Goal: Task Accomplishment & Management: Use online tool/utility

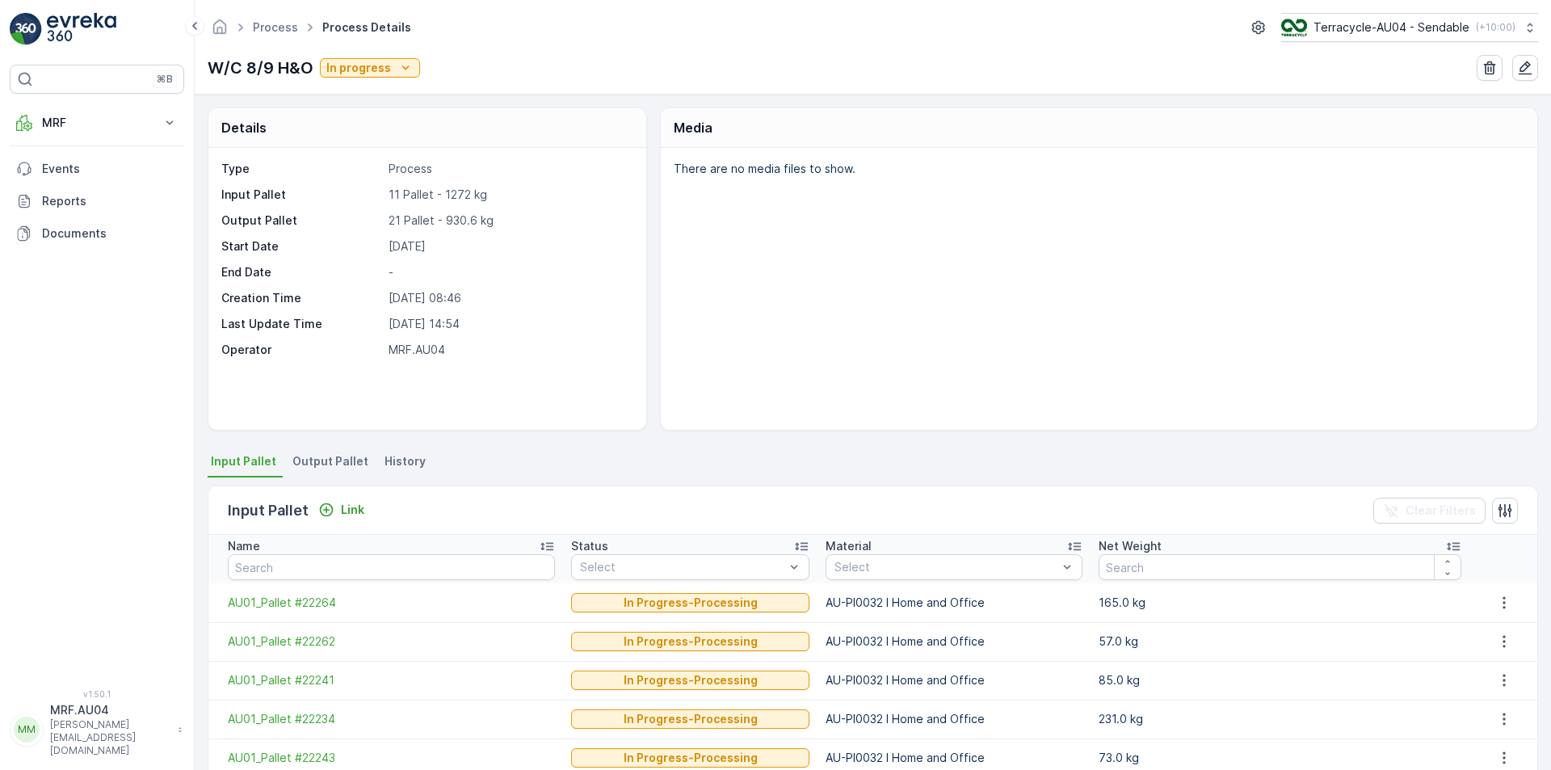
click at [305, 460] on span "Output Pallet" at bounding box center [330, 461] width 76 height 16
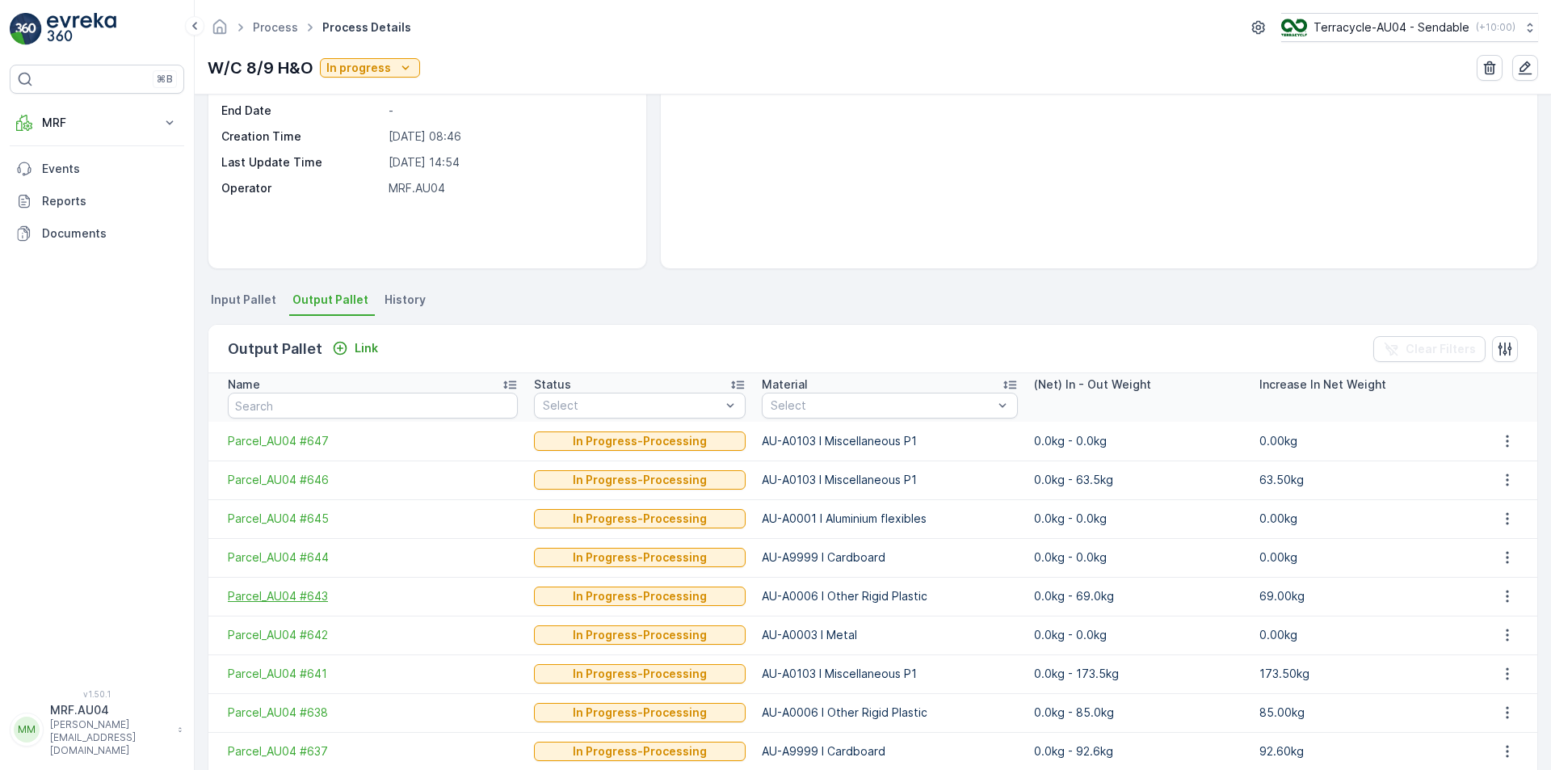
scroll to position [242, 0]
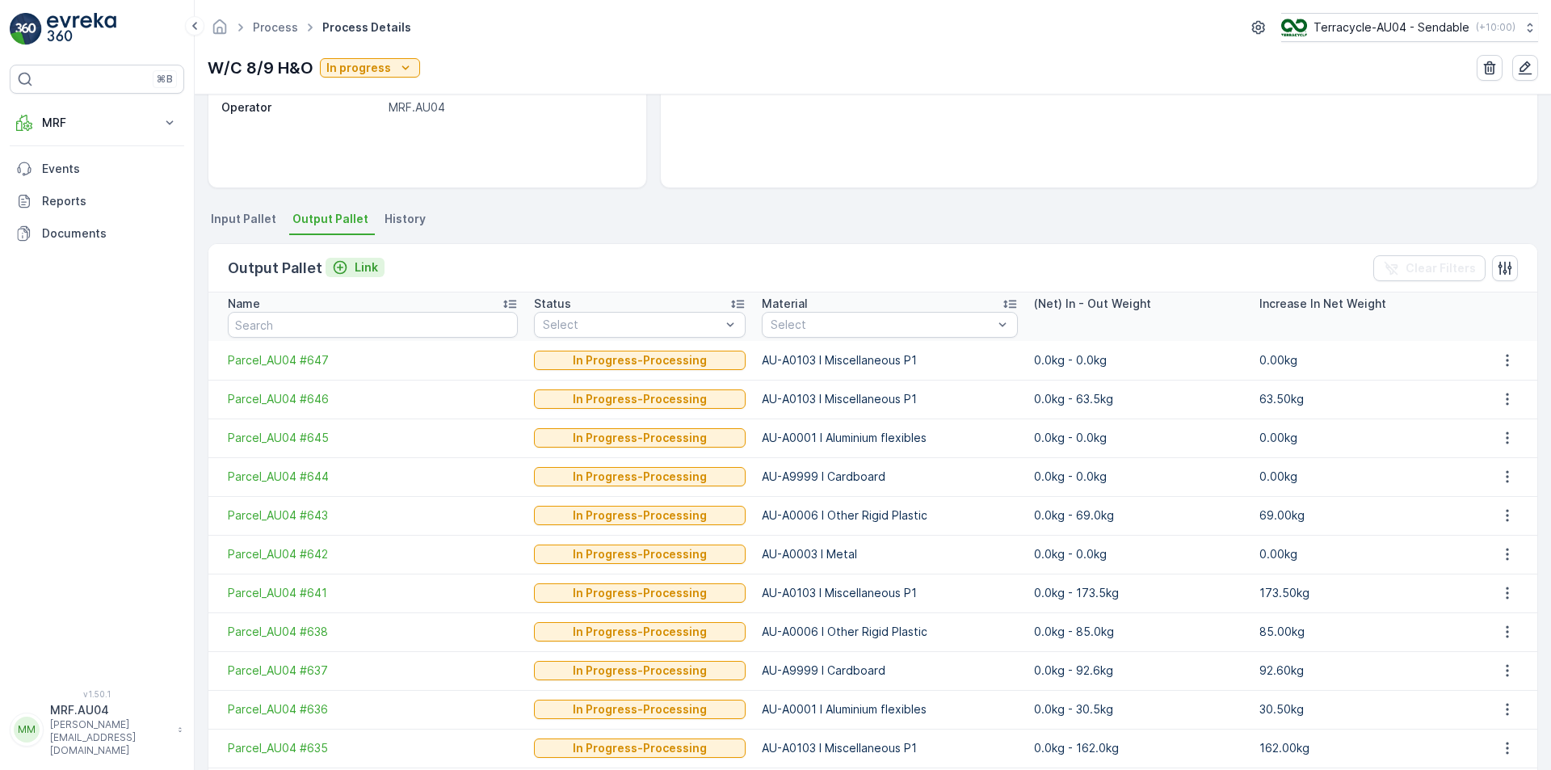
click at [341, 264] on icon "Link" at bounding box center [340, 267] width 16 height 16
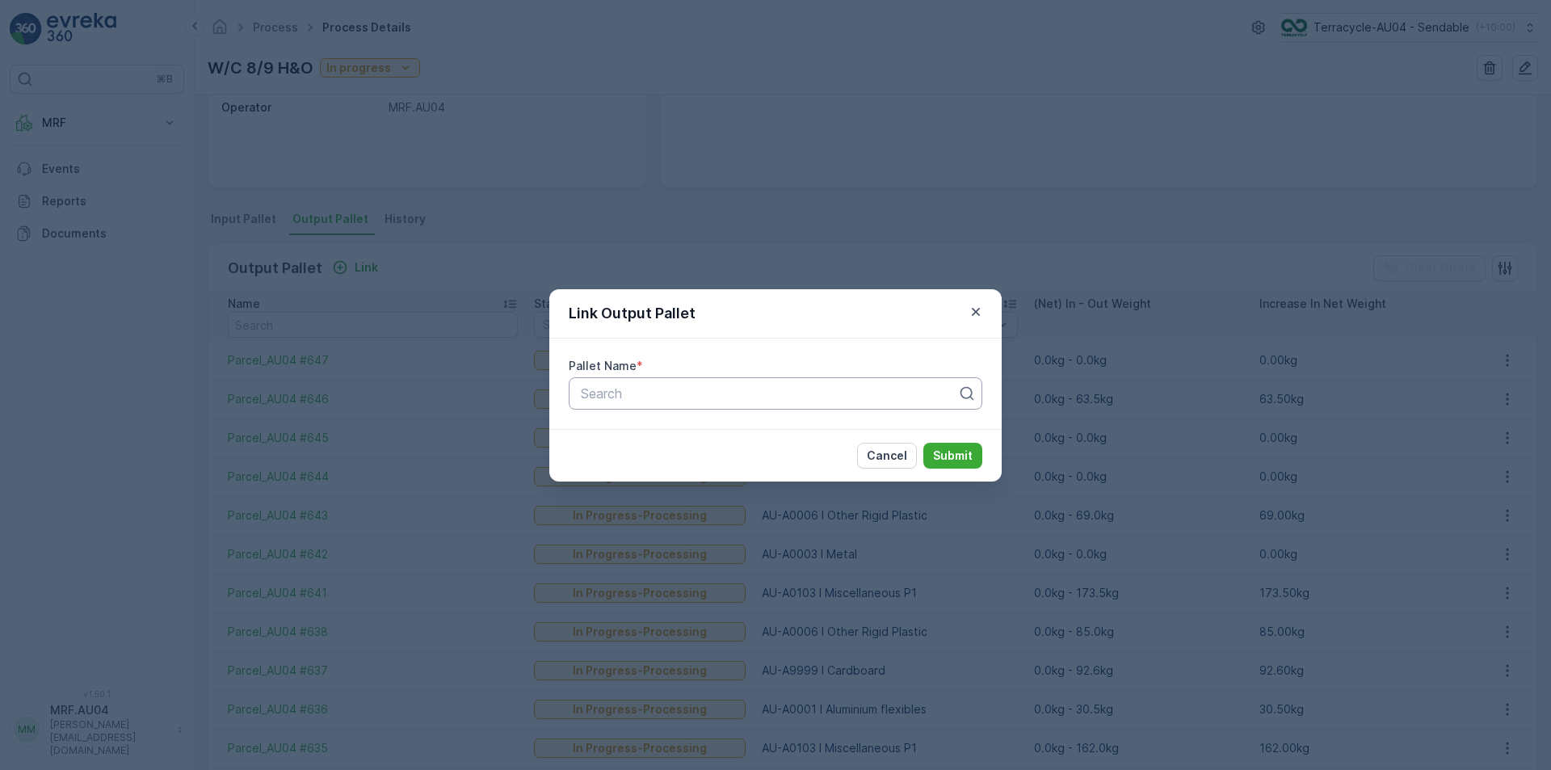
click at [717, 388] on div at bounding box center [769, 393] width 380 height 15
paste input "Parcel_AU04 #648"
type input "Parcel_AU04 #648"
click at [585, 397] on input "Parcel_AU04 #648" at bounding box center [640, 393] width 123 height 15
click at [619, 429] on span "Parcel_AU04 #648" at bounding box center [635, 433] width 115 height 15
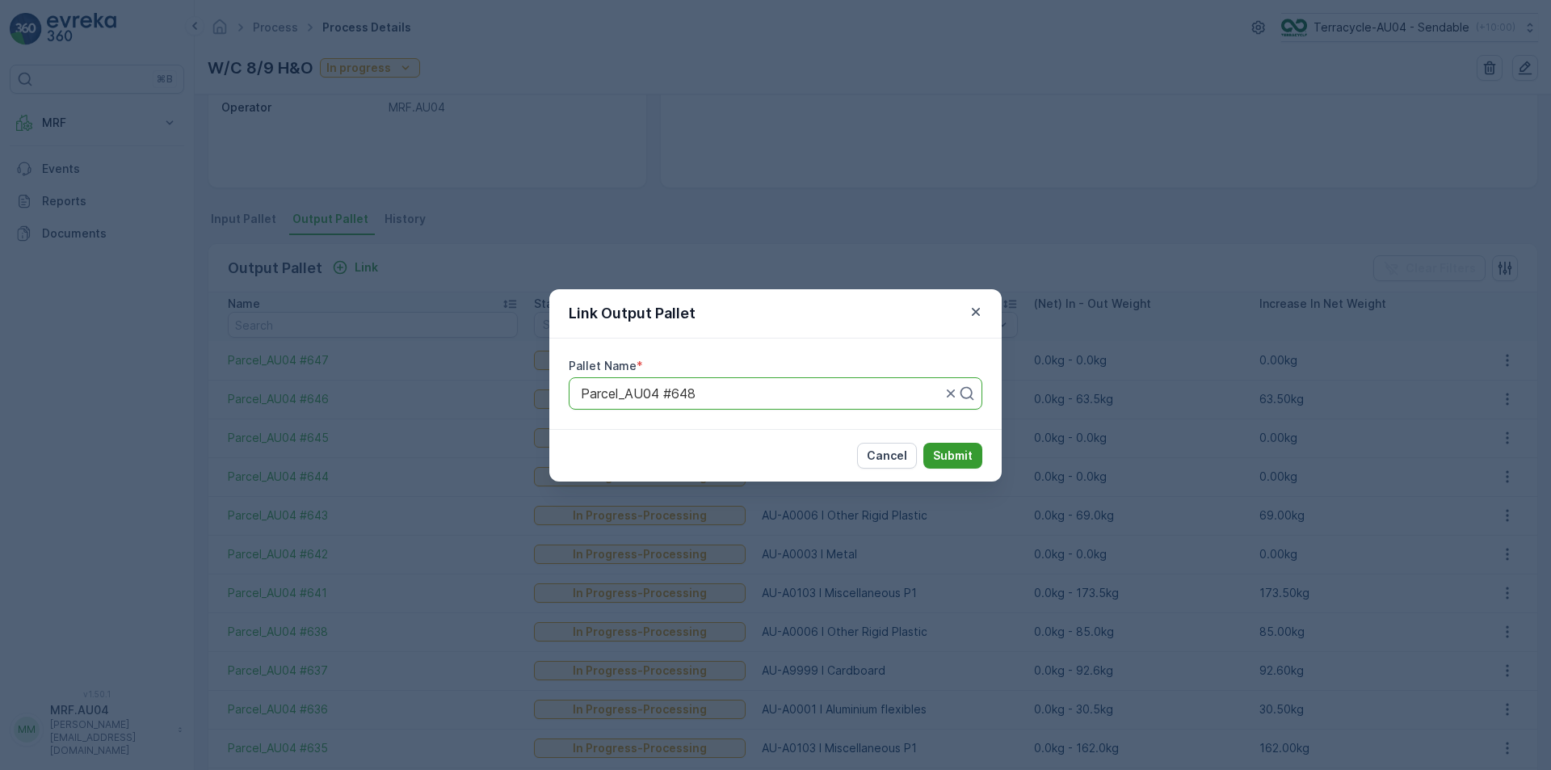
click at [952, 466] on button "Submit" at bounding box center [952, 456] width 59 height 26
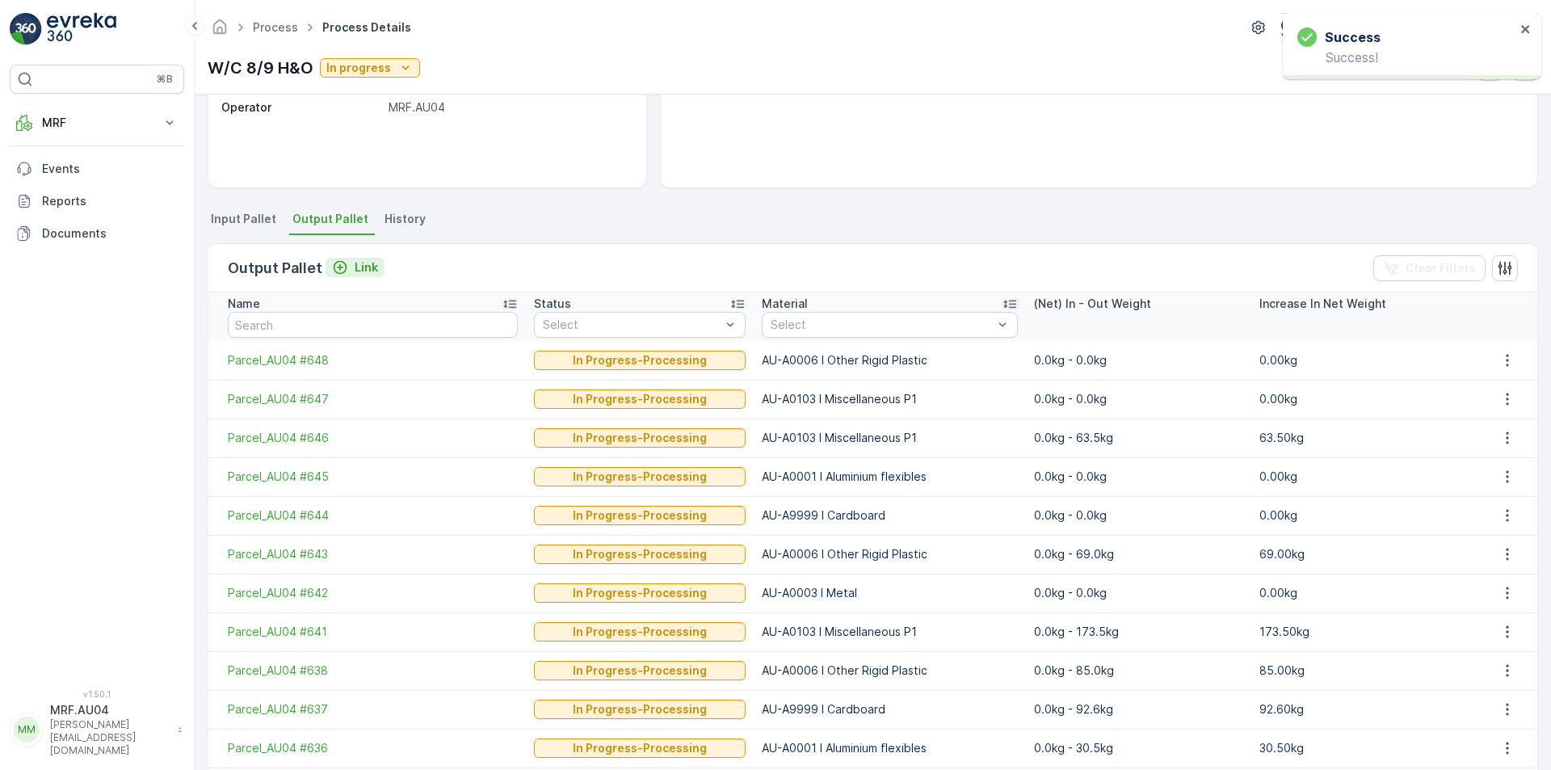
click at [346, 269] on div "Link" at bounding box center [355, 267] width 46 height 16
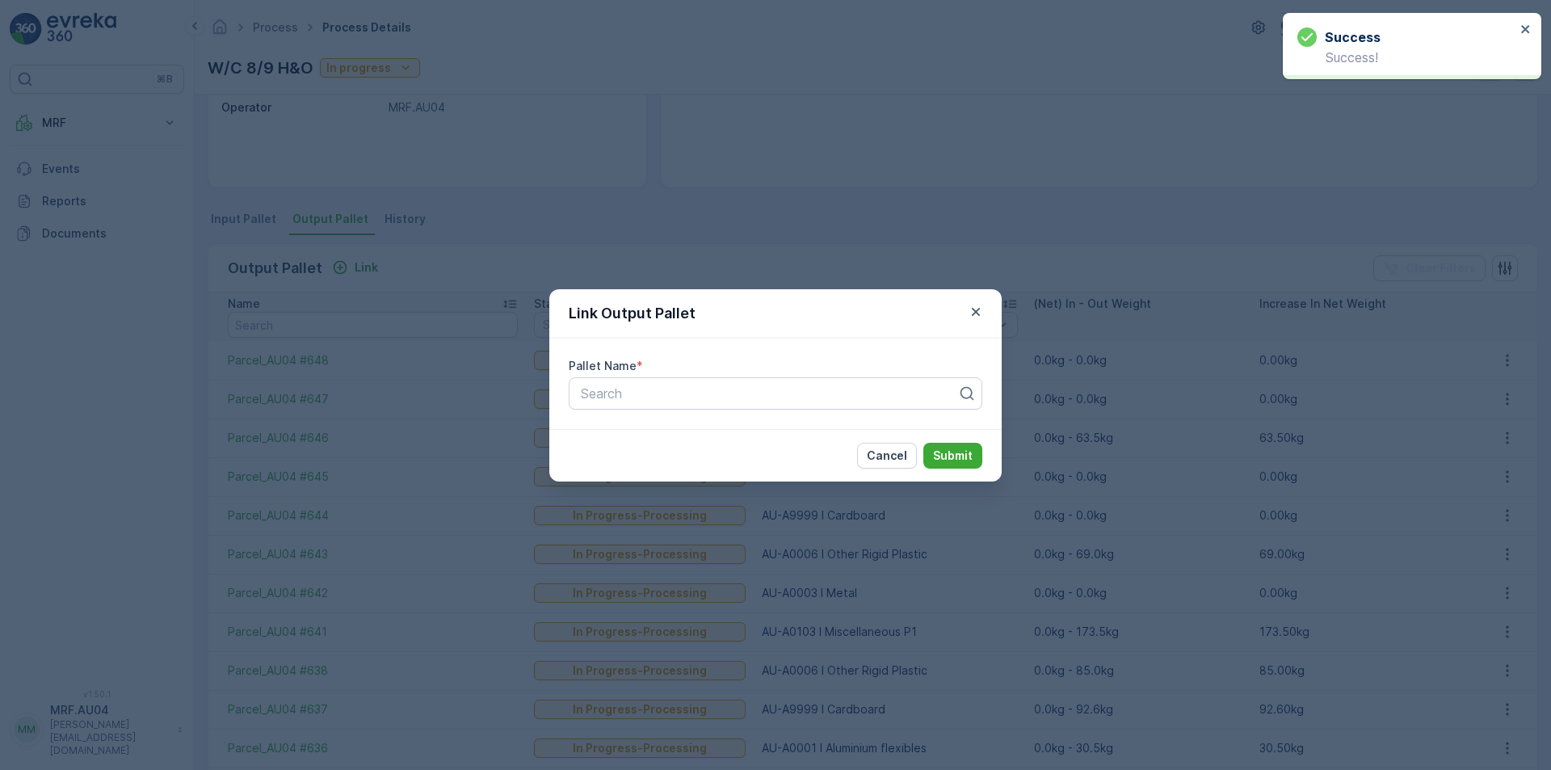
click at [875, 373] on div "Pallet Name *" at bounding box center [775, 366] width 413 height 16
drag, startPoint x: 875, startPoint y: 376, endPoint x: 880, endPoint y: 384, distance: 10.1
click at [875, 378] on div "Pallet Name * Search" at bounding box center [775, 383] width 452 height 90
click at [886, 388] on div at bounding box center [769, 393] width 380 height 15
paste input "Parcel_AU04 #649"
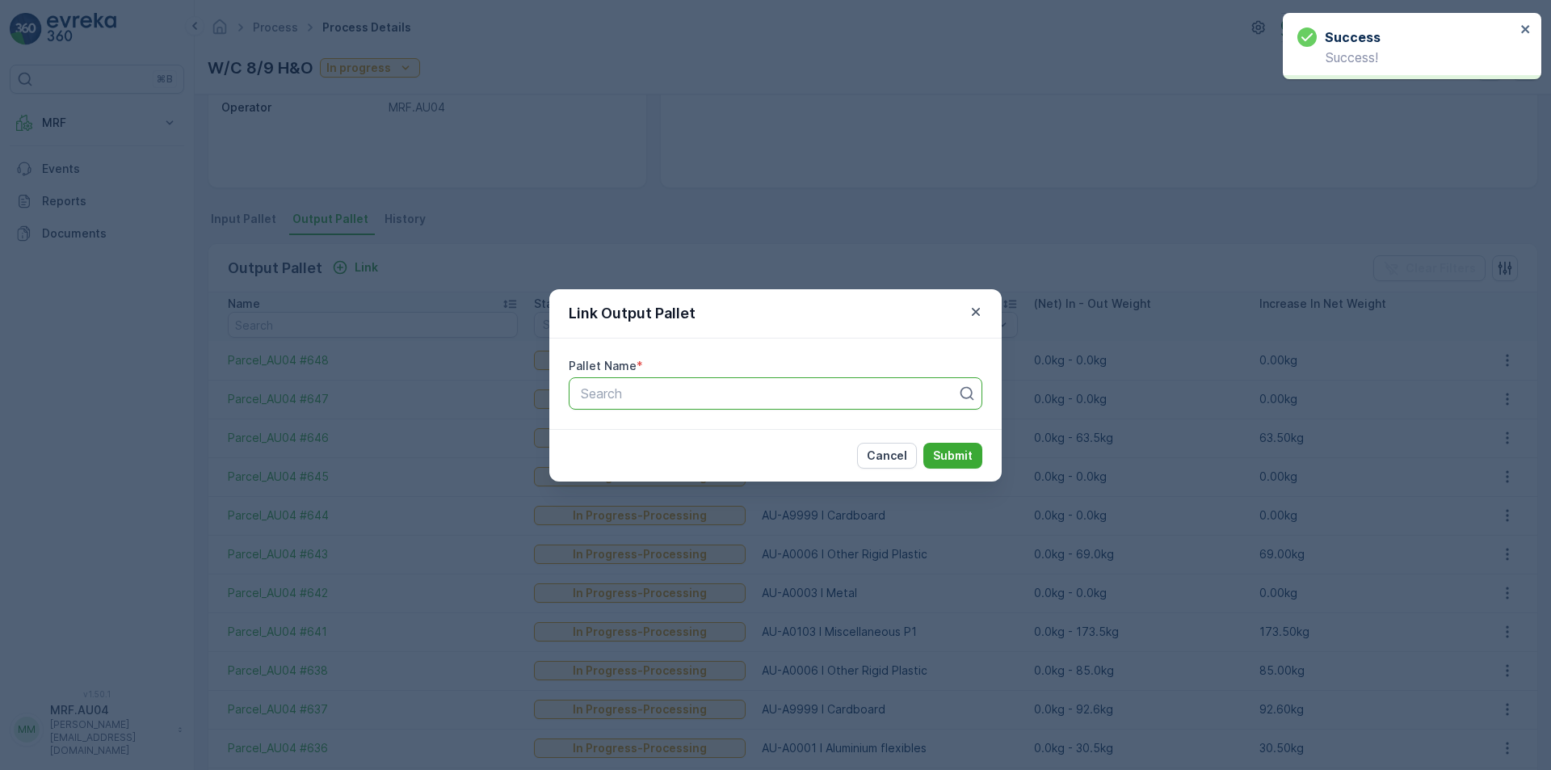
type input "Parcel_AU04 #649"
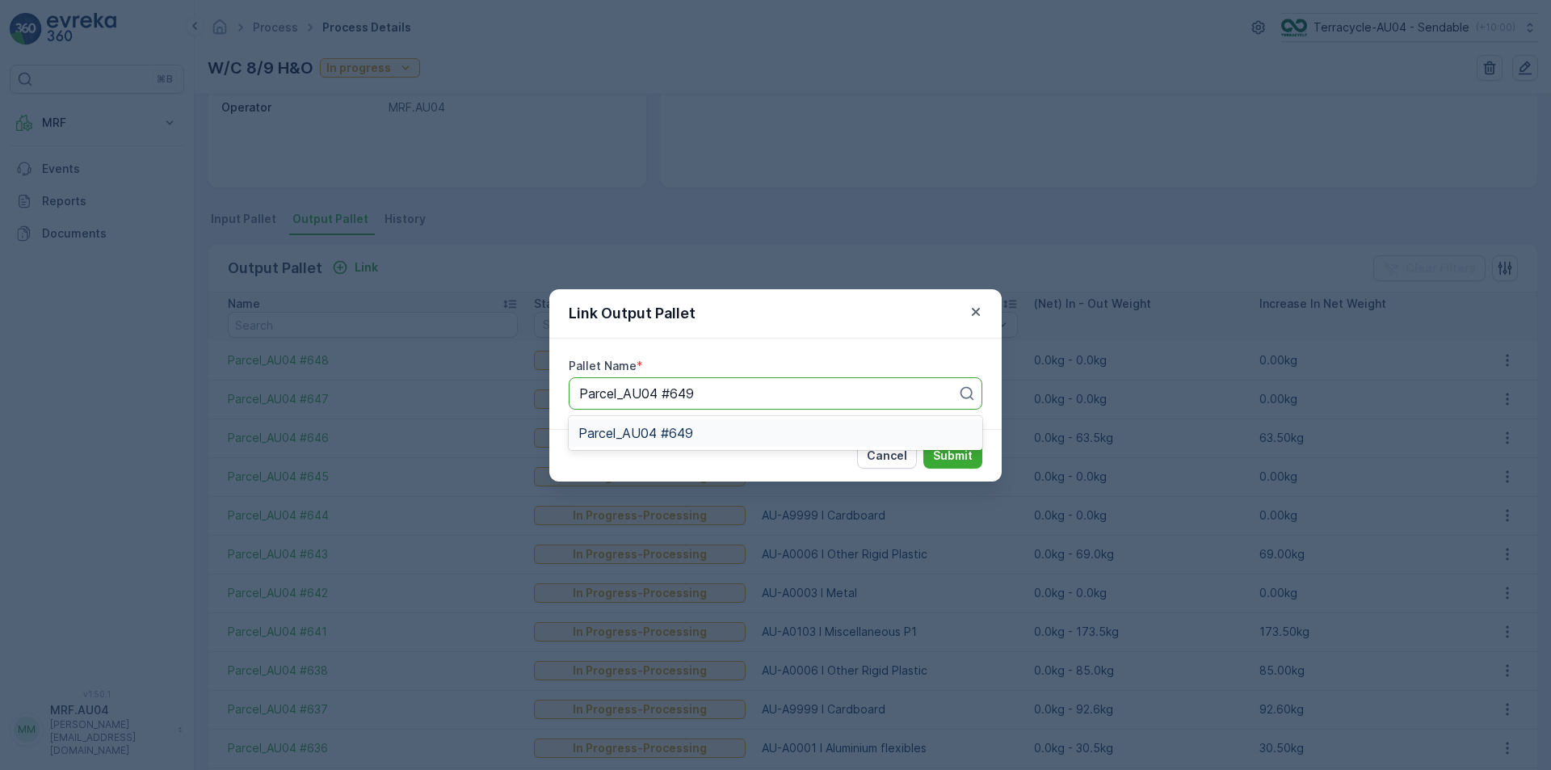
click at [878, 436] on div "Parcel_AU04 #649" at bounding box center [775, 433] width 394 height 15
click at [969, 458] on p "Submit" at bounding box center [953, 455] width 40 height 16
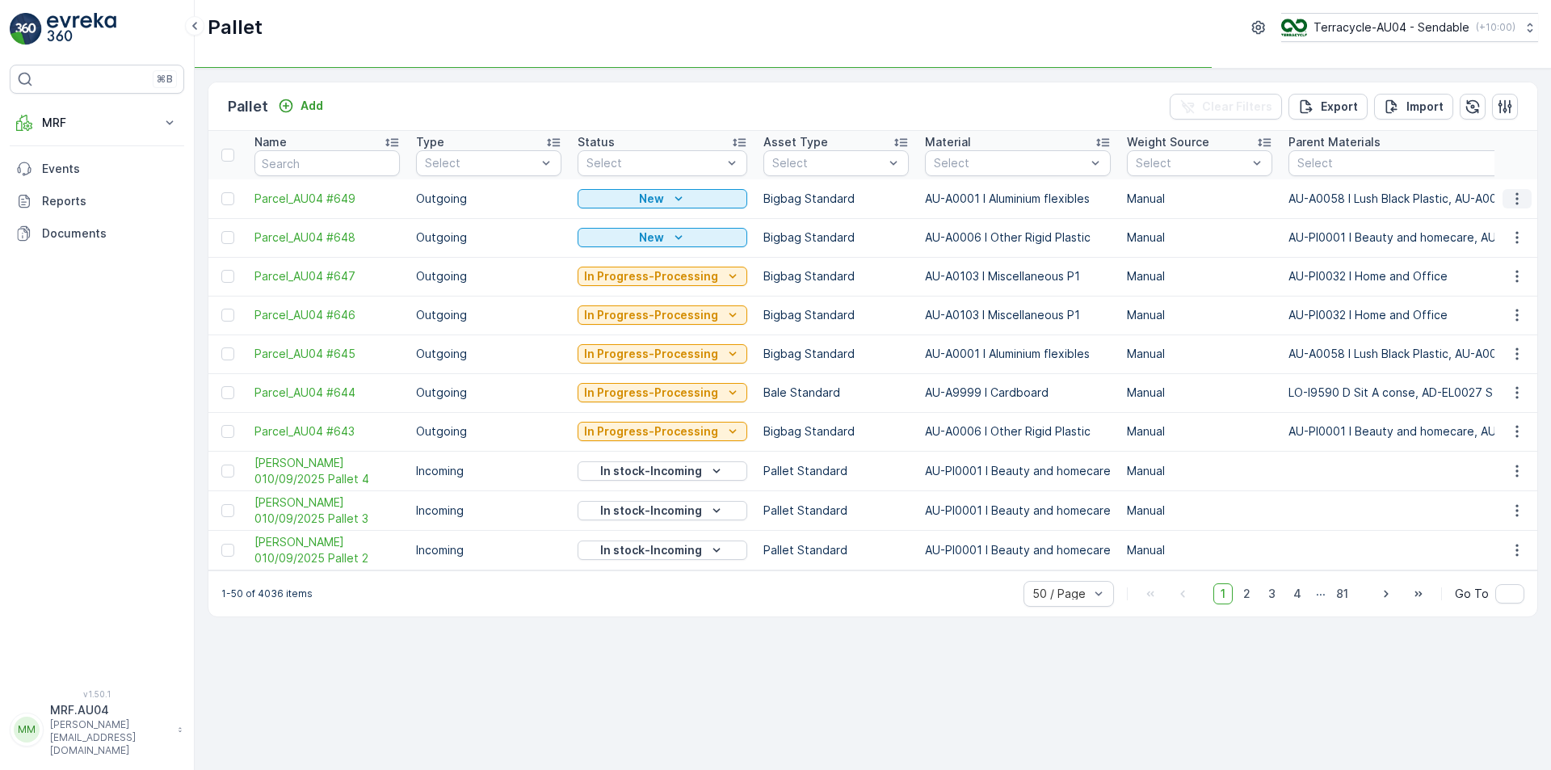
click at [1521, 202] on icon "button" at bounding box center [1517, 199] width 16 height 16
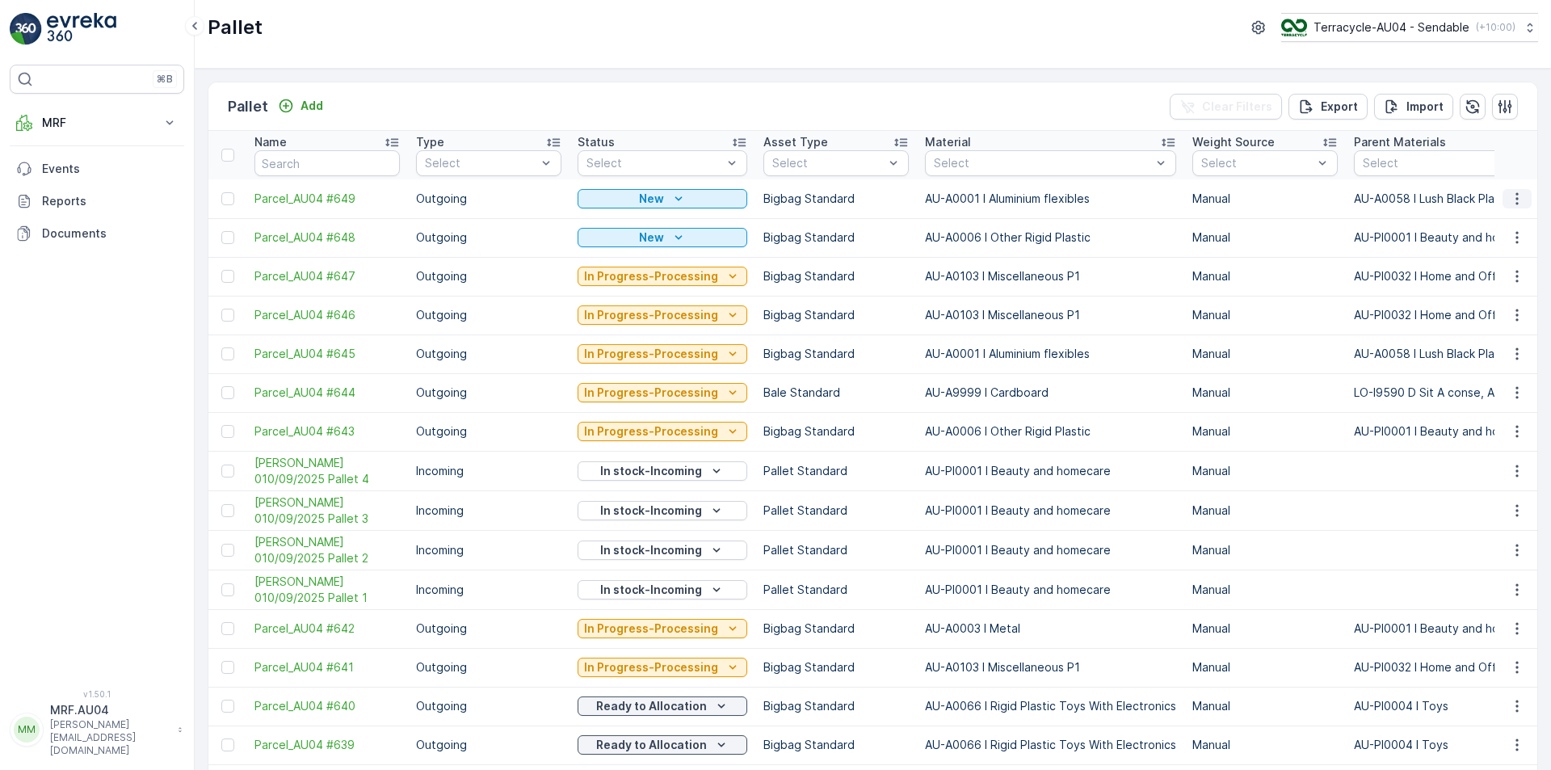
click at [1522, 201] on button "button" at bounding box center [1516, 198] width 29 height 19
click at [1502, 248] on span "Edit Pallet" at bounding box center [1477, 245] width 55 height 16
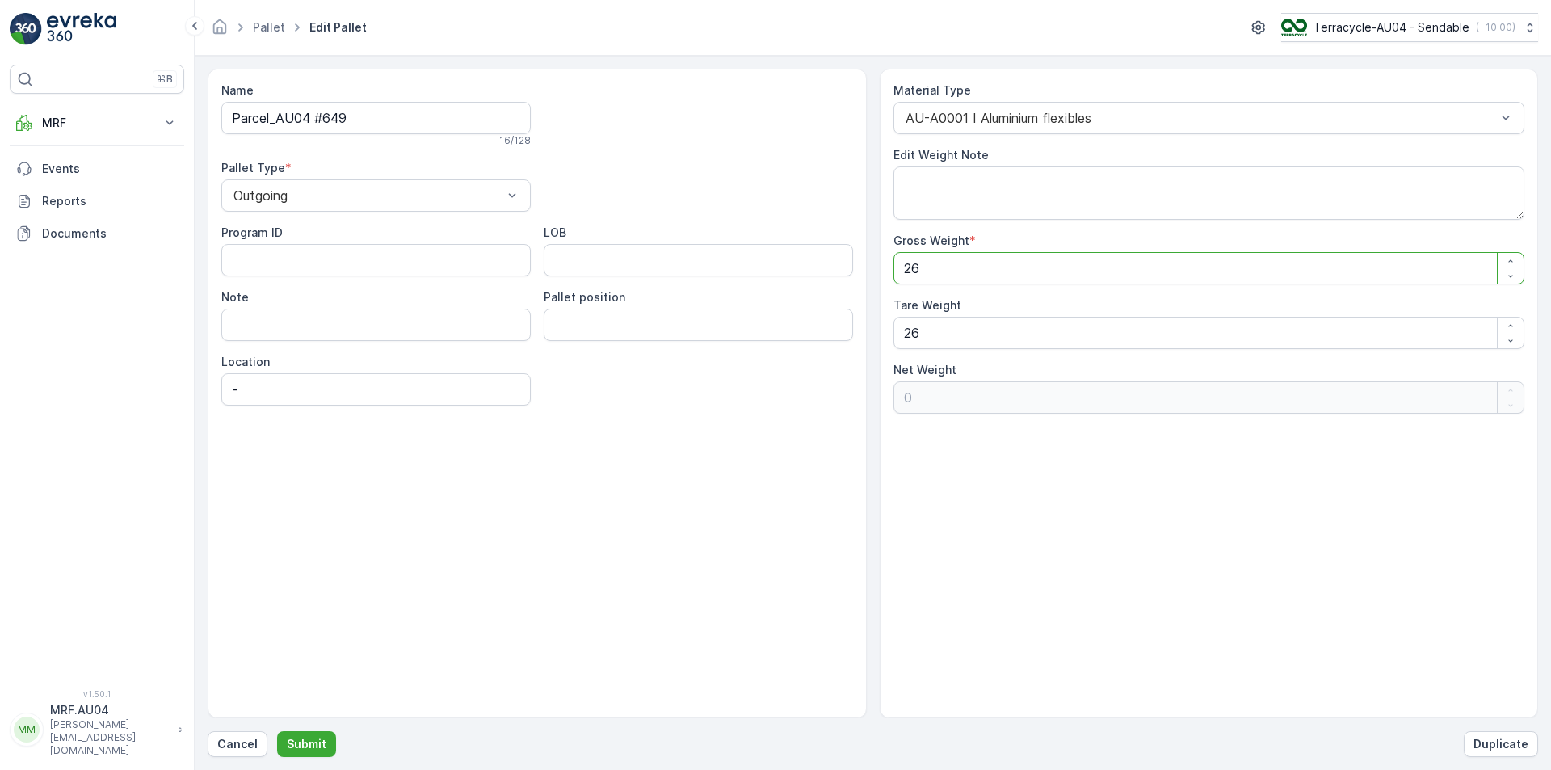
drag, startPoint x: 946, startPoint y: 279, endPoint x: 576, endPoint y: 301, distance: 370.5
click at [627, 293] on div "Name Parcel_AU04 #649 16 / 128 Pallet Type * Outgoing Program ID LOB Note Palle…" at bounding box center [873, 393] width 1330 height 649
type Weight "1"
type Weight "-25"
type Weight "14"
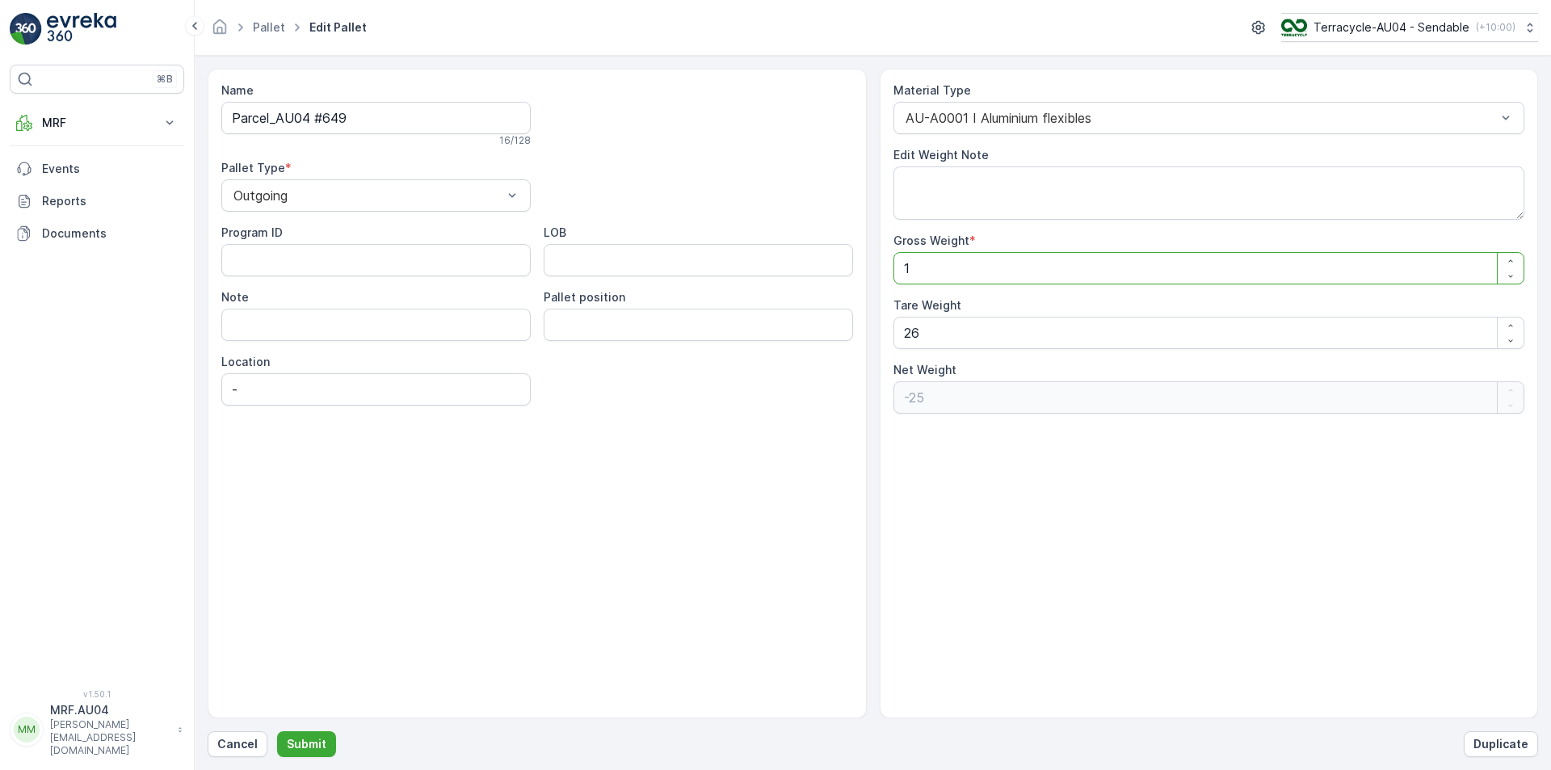
type Weight "-12"
type Weight "14.5"
type Weight "-11.5"
type Weight "14.5"
drag, startPoint x: 952, startPoint y: 332, endPoint x: 747, endPoint y: 371, distance: 208.8
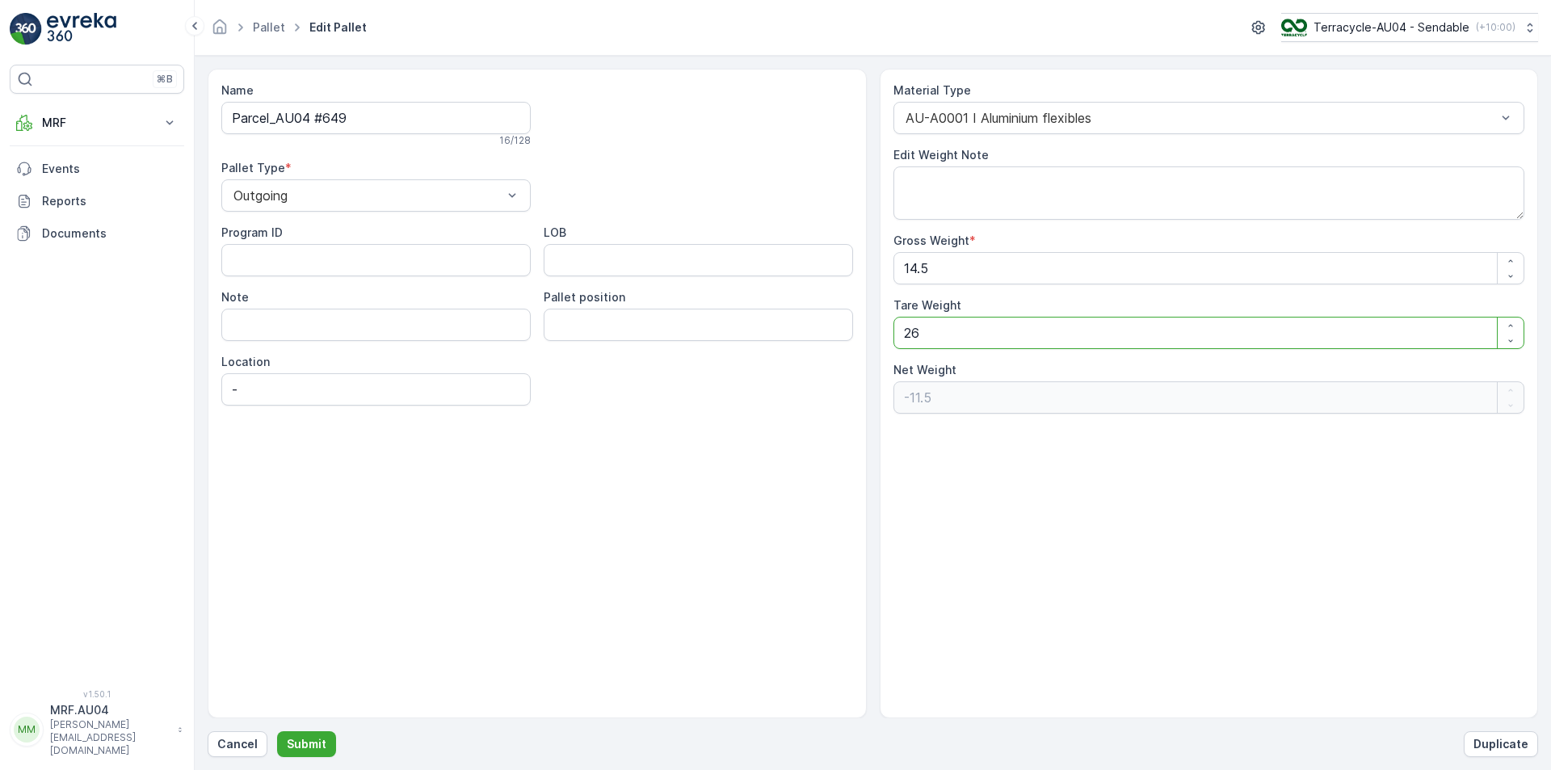
click at [781, 371] on div "Name Parcel_AU04 #649 16 / 128 Pallet Type * Outgoing Program ID LOB Note Palle…" at bounding box center [873, 393] width 1330 height 649
type Weight "1"
type Weight "13.5"
type Weight "14"
type Weight "0.5"
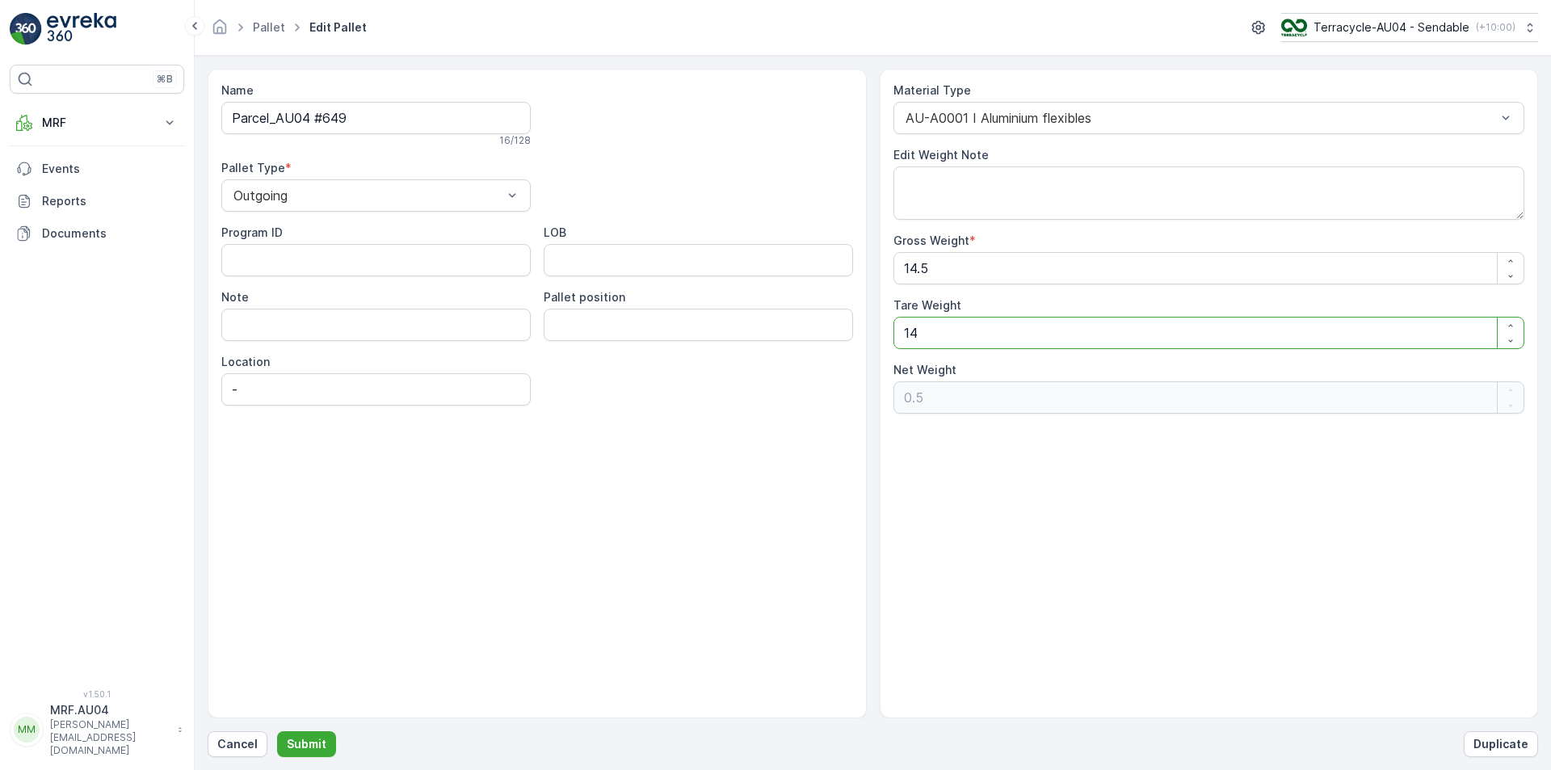
type Weight "14.5"
type Weight "0"
type Weight "14.5"
click at [274, 736] on div "Cancel Submit Duplicate" at bounding box center [873, 744] width 1330 height 26
click at [287, 740] on p "Submit" at bounding box center [307, 744] width 40 height 16
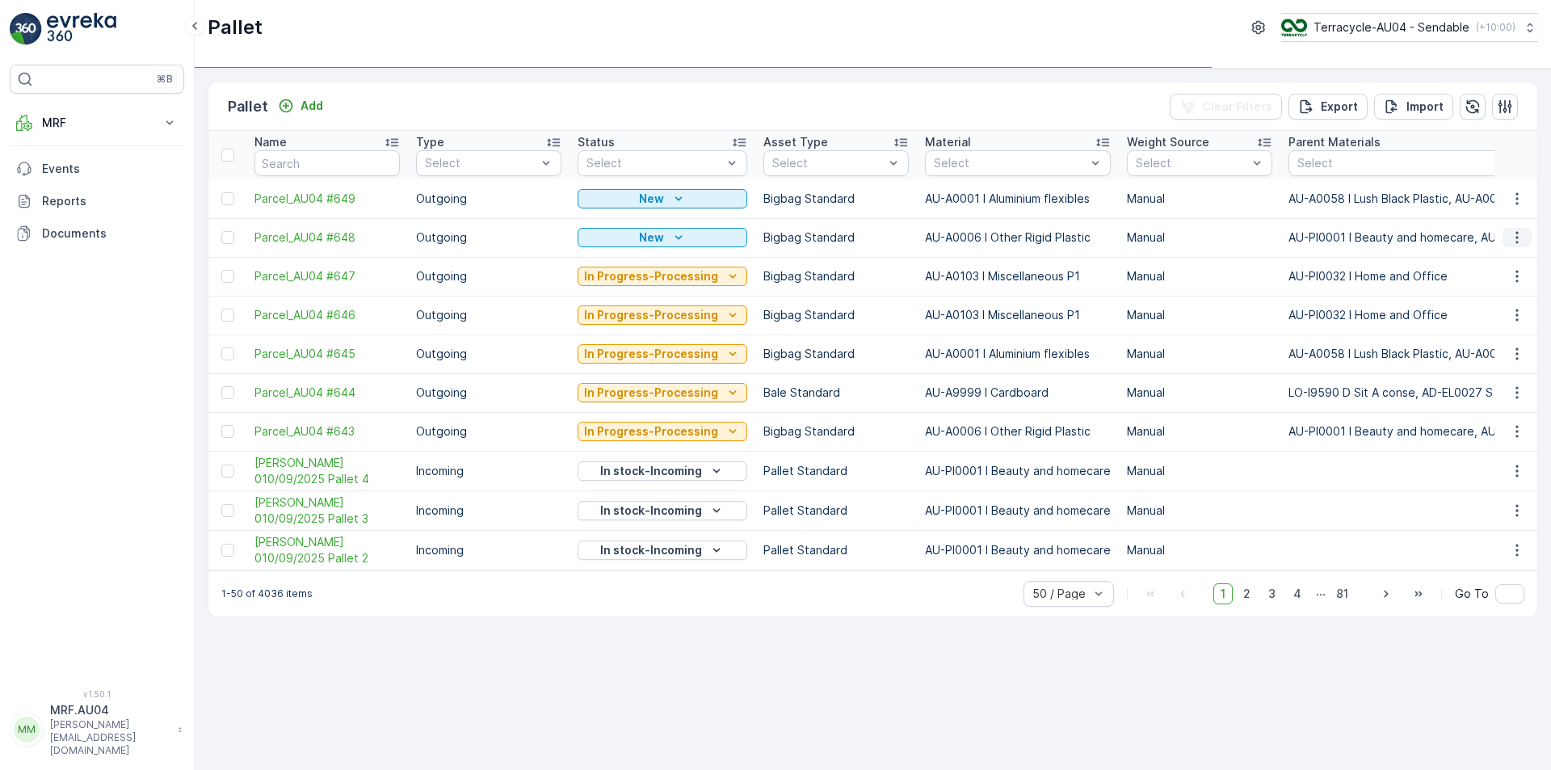
click at [1509, 234] on icon "button" at bounding box center [1517, 237] width 16 height 16
click at [1490, 348] on span "Print QR" at bounding box center [1472, 352] width 44 height 16
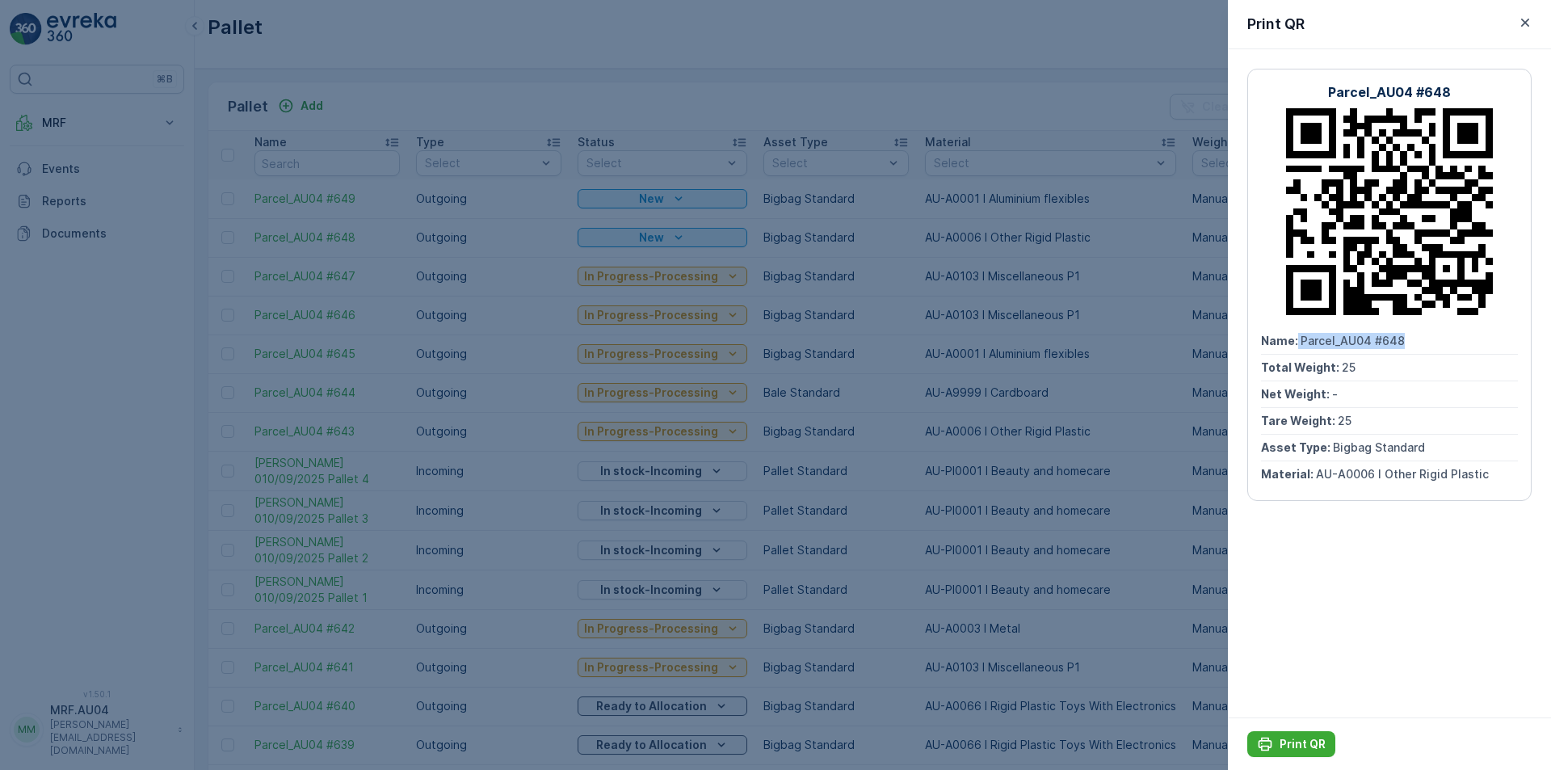
drag, startPoint x: 1295, startPoint y: 340, endPoint x: 1417, endPoint y: 346, distance: 122.1
click at [1417, 346] on div "Name : Parcel_AU04 #648" at bounding box center [1389, 341] width 257 height 27
copy div "Parcel_AU04 #648"
click at [1286, 739] on p "Print QR" at bounding box center [1302, 744] width 46 height 16
click at [1526, 30] on icon "button" at bounding box center [1525, 23] width 16 height 16
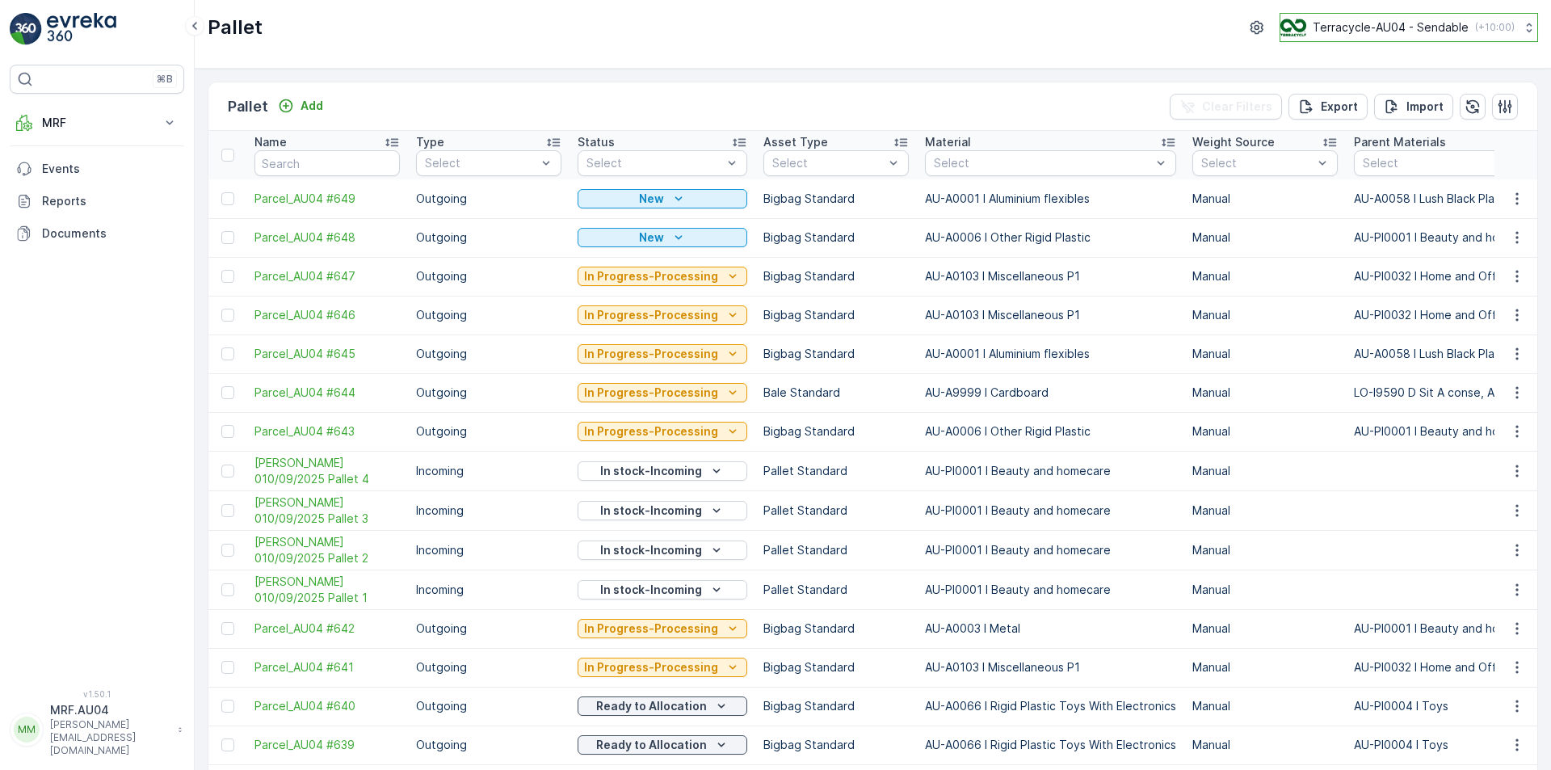
click at [1521, 27] on icon at bounding box center [1529, 27] width 16 height 16
click at [849, 98] on div "Pallet Add Clear Filters Export Import" at bounding box center [872, 106] width 1328 height 48
click at [1509, 199] on icon "button" at bounding box center [1517, 199] width 16 height 16
click at [1498, 311] on div "Print QR" at bounding box center [1497, 313] width 107 height 23
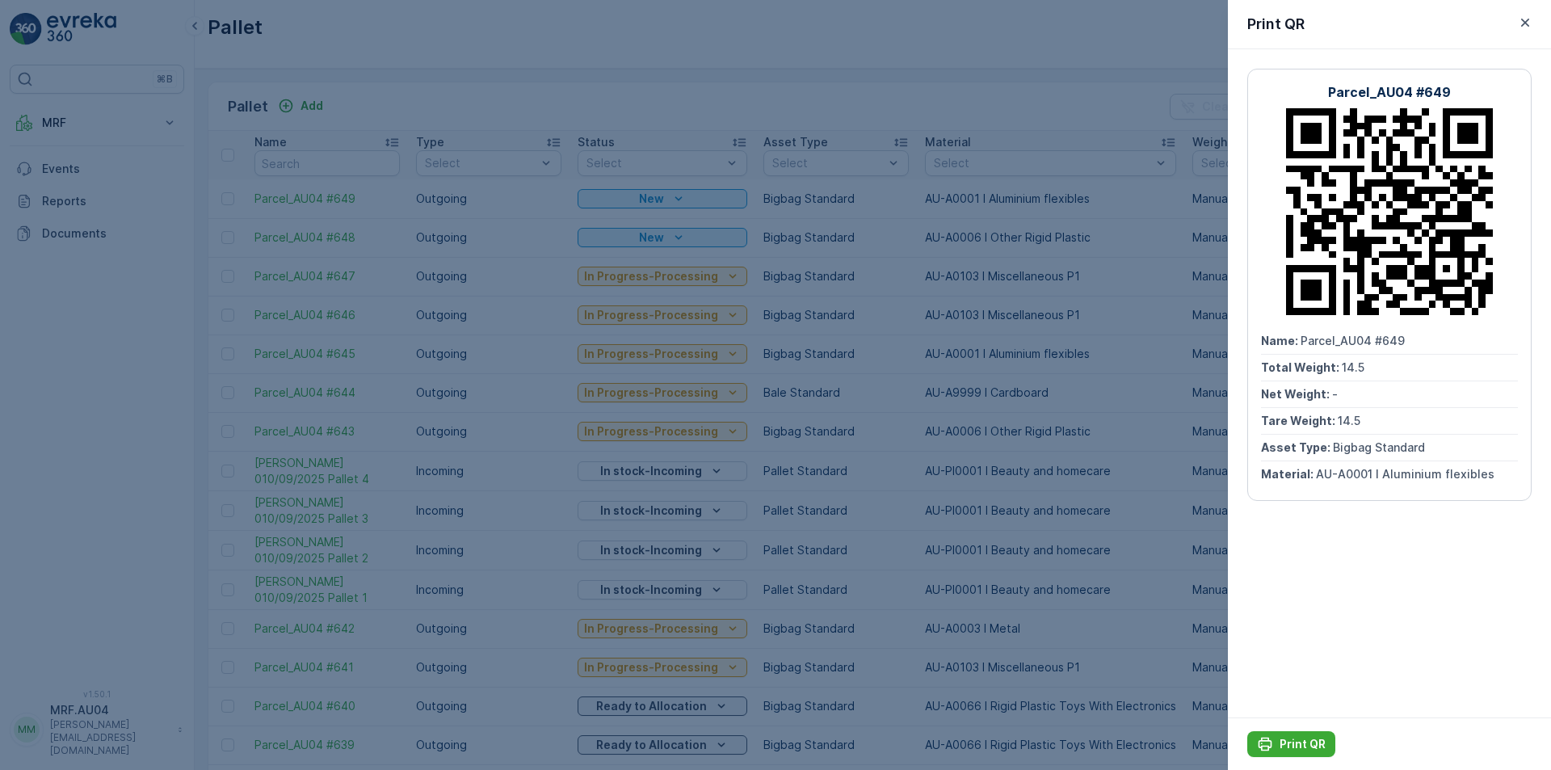
click at [1302, 342] on span "Parcel_AU04 #649" at bounding box center [1352, 341] width 104 height 14
drag, startPoint x: 1299, startPoint y: 342, endPoint x: 1441, endPoint y: 340, distance: 142.1
click at [1441, 340] on div "Name : Parcel_AU04 #649" at bounding box center [1389, 341] width 257 height 27
copy span "Parcel_AU04 #649"
click at [1104, 245] on div at bounding box center [775, 385] width 1551 height 770
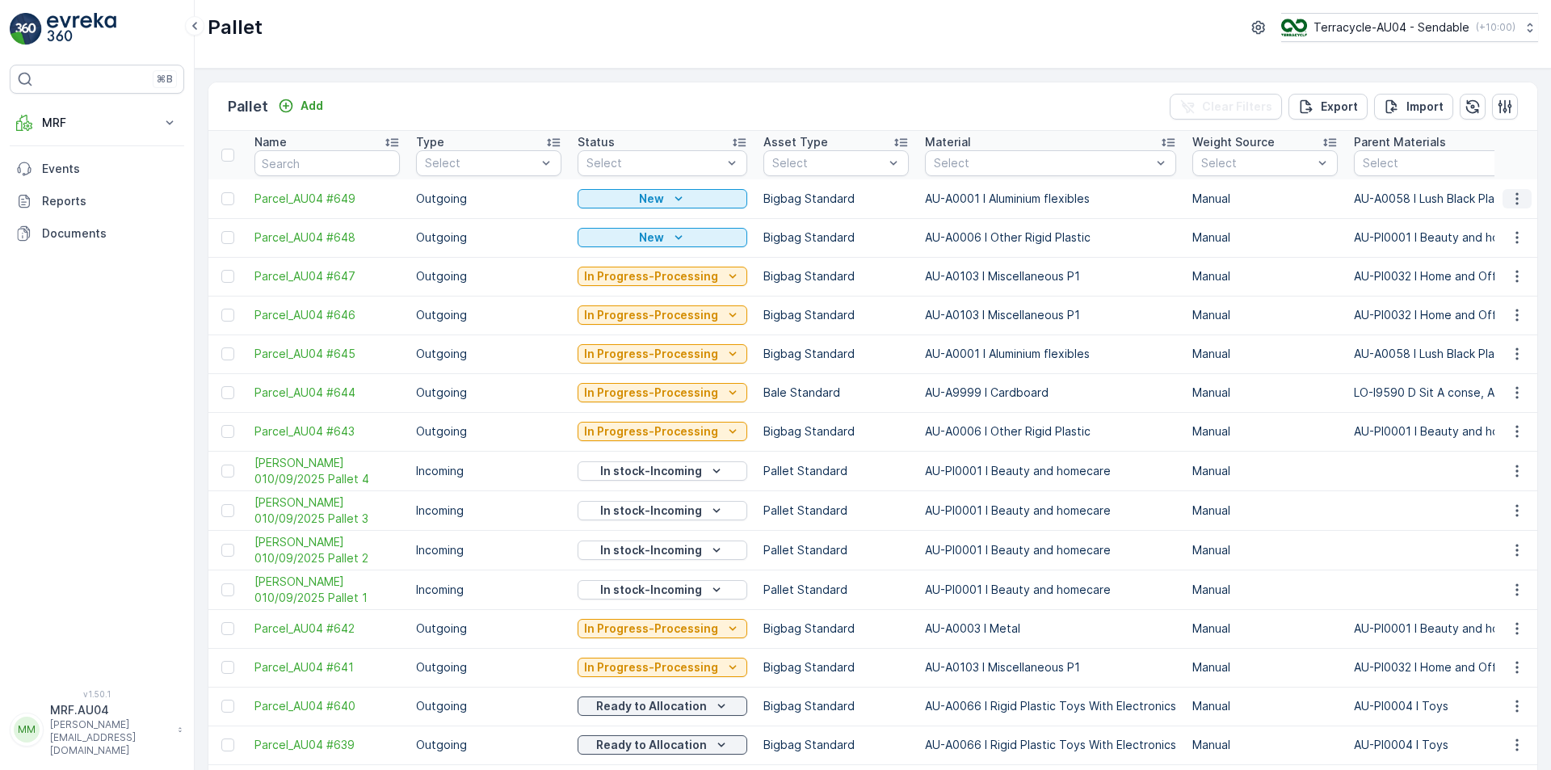
click at [1513, 197] on icon "button" at bounding box center [1517, 199] width 16 height 16
click at [1496, 310] on div "Print QR" at bounding box center [1497, 313] width 107 height 23
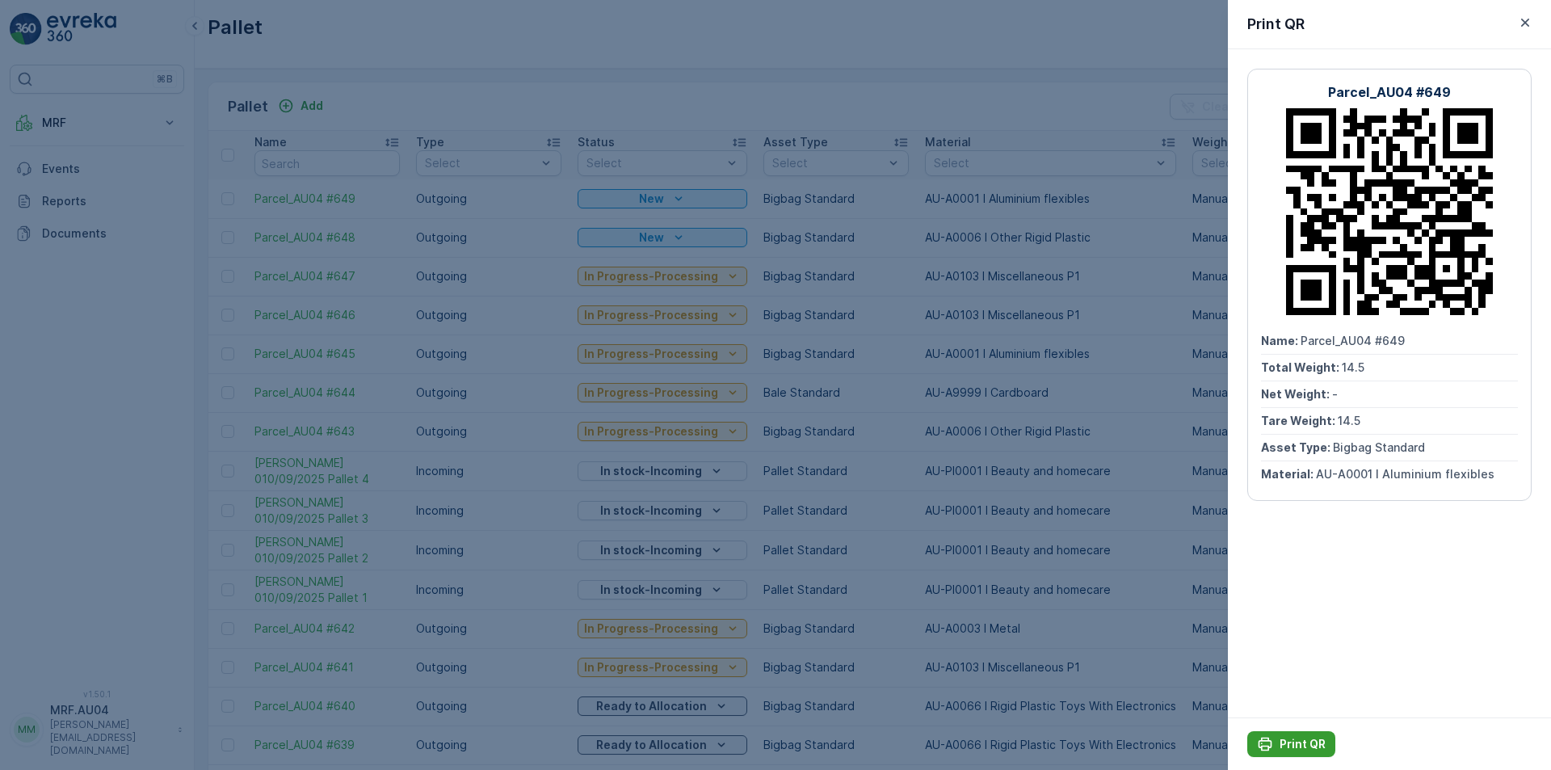
click at [1299, 742] on p "Print QR" at bounding box center [1302, 744] width 46 height 16
click at [1115, 53] on div at bounding box center [775, 385] width 1551 height 770
